Goal: Find specific page/section: Find specific page/section

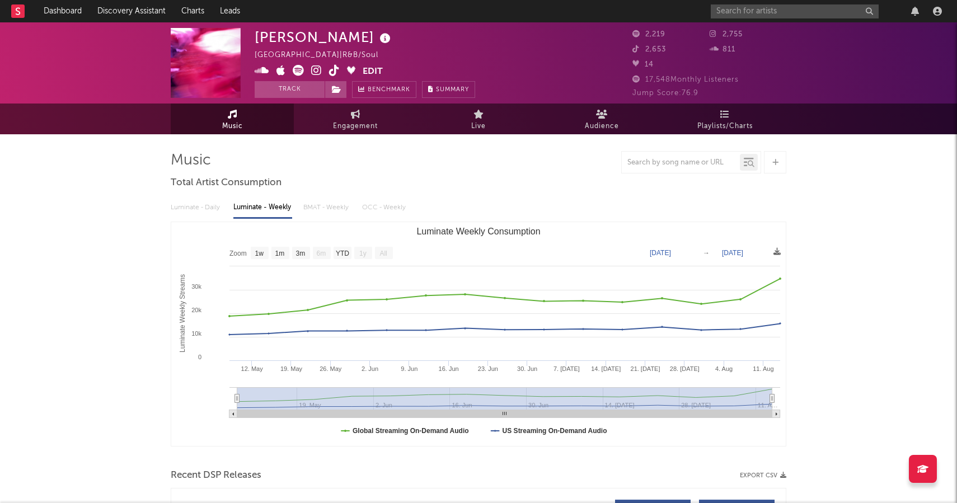
select select "1w"
click at [742, 13] on input "text" at bounding box center [794, 11] width 168 height 14
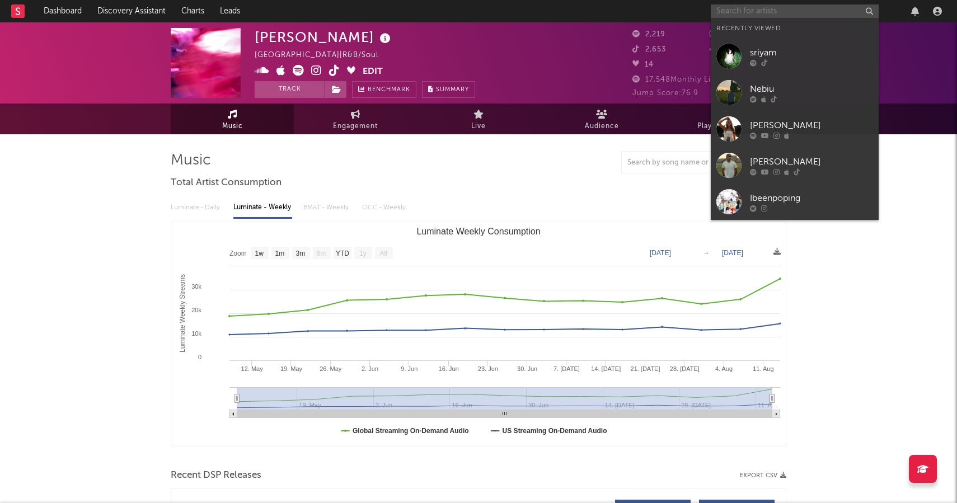
paste input "[URL][DOMAIN_NAME]"
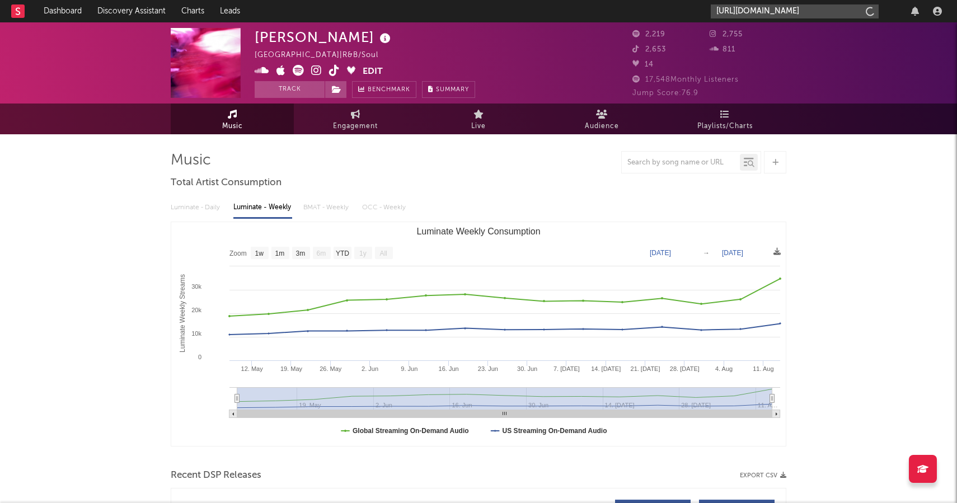
type input "[URL][DOMAIN_NAME]"
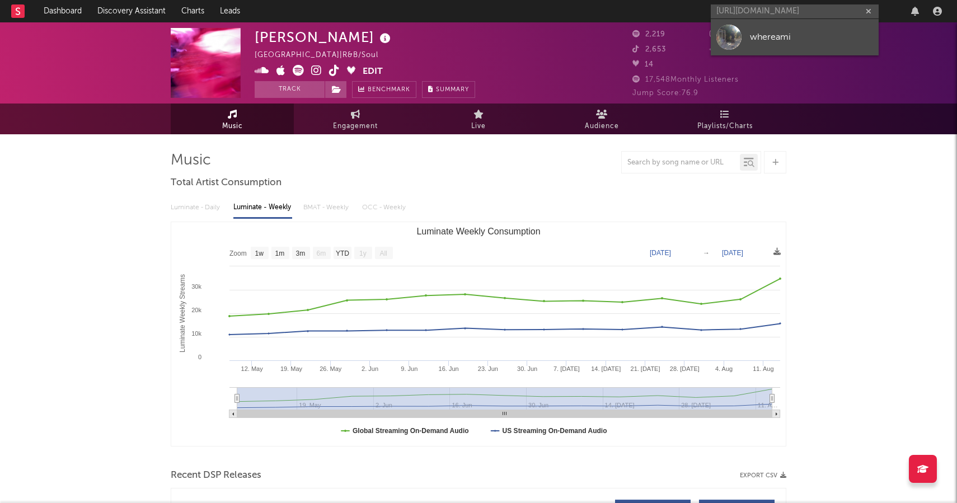
click at [745, 34] on link "whereami" at bounding box center [794, 37] width 168 height 36
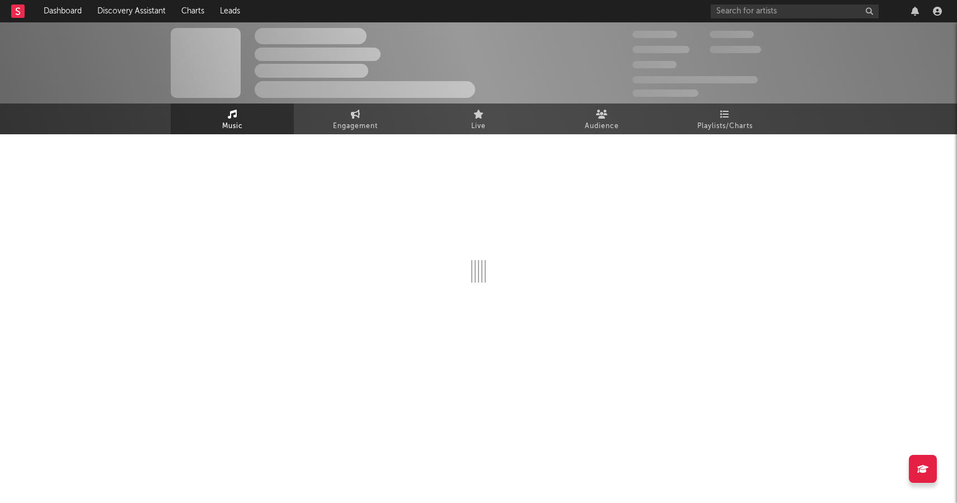
select select "1w"
